Goal: Find specific page/section: Find specific page/section

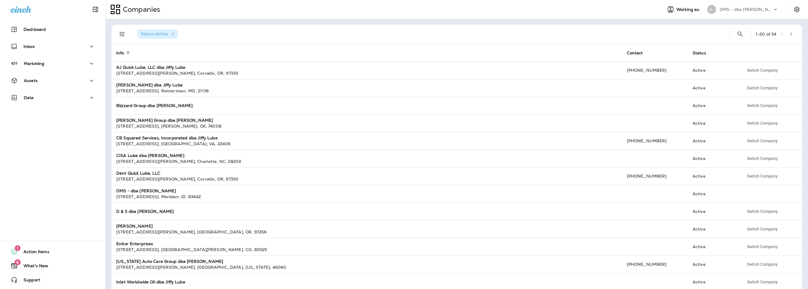
click at [737, 9] on p "DMS - dba [PERSON_NAME]" at bounding box center [745, 9] width 53 height 5
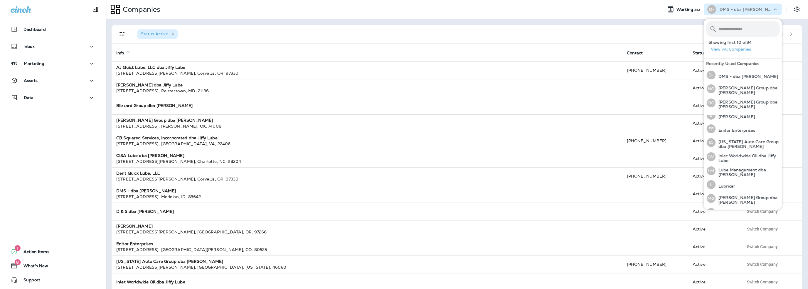
scroll to position [147, 0]
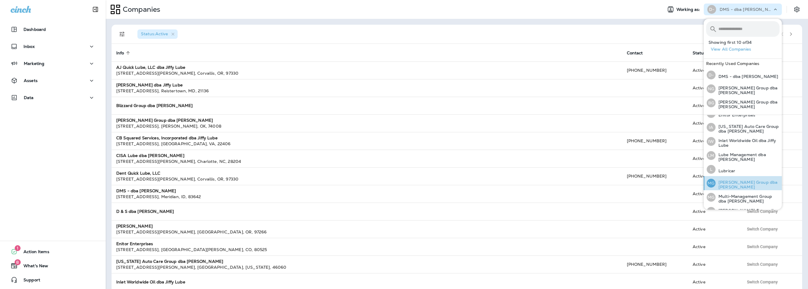
click at [743, 181] on p "[PERSON_NAME] Group dba [PERSON_NAME]" at bounding box center [747, 184] width 64 height 9
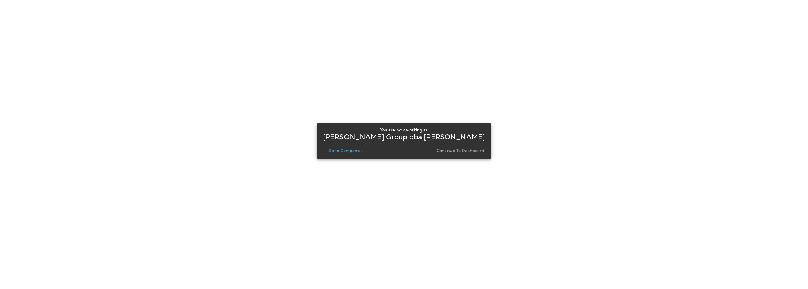
click at [352, 151] on p "Go to Companies" at bounding box center [345, 150] width 34 height 5
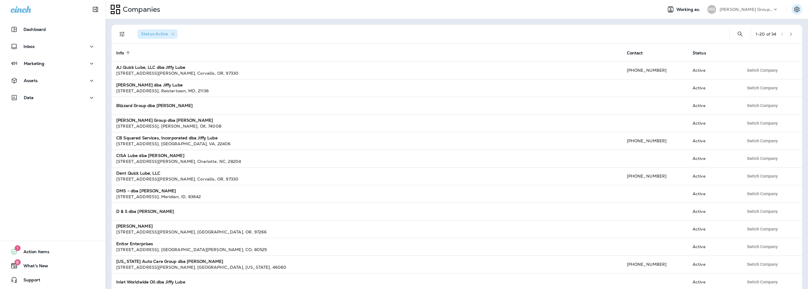
drag, startPoint x: 796, startPoint y: 9, endPoint x: 794, endPoint y: 13, distance: 4.3
click at [796, 9] on icon "Settings" at bounding box center [796, 9] width 7 height 7
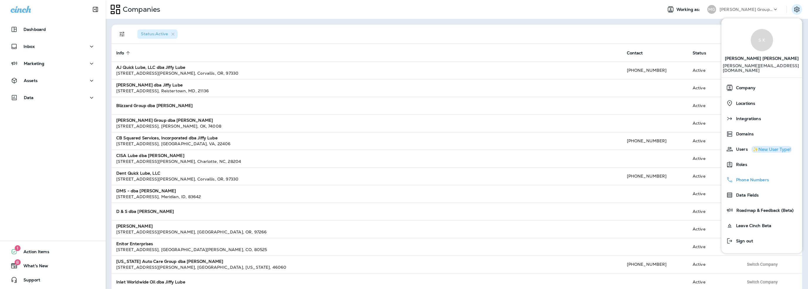
click at [744, 177] on span "Phone Numbers" at bounding box center [751, 179] width 36 height 5
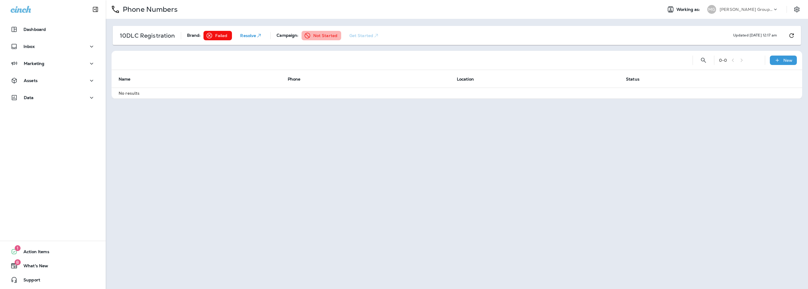
click at [254, 35] on p "Resolve" at bounding box center [251, 36] width 22 height 6
